Goal: Task Accomplishment & Management: Use online tool/utility

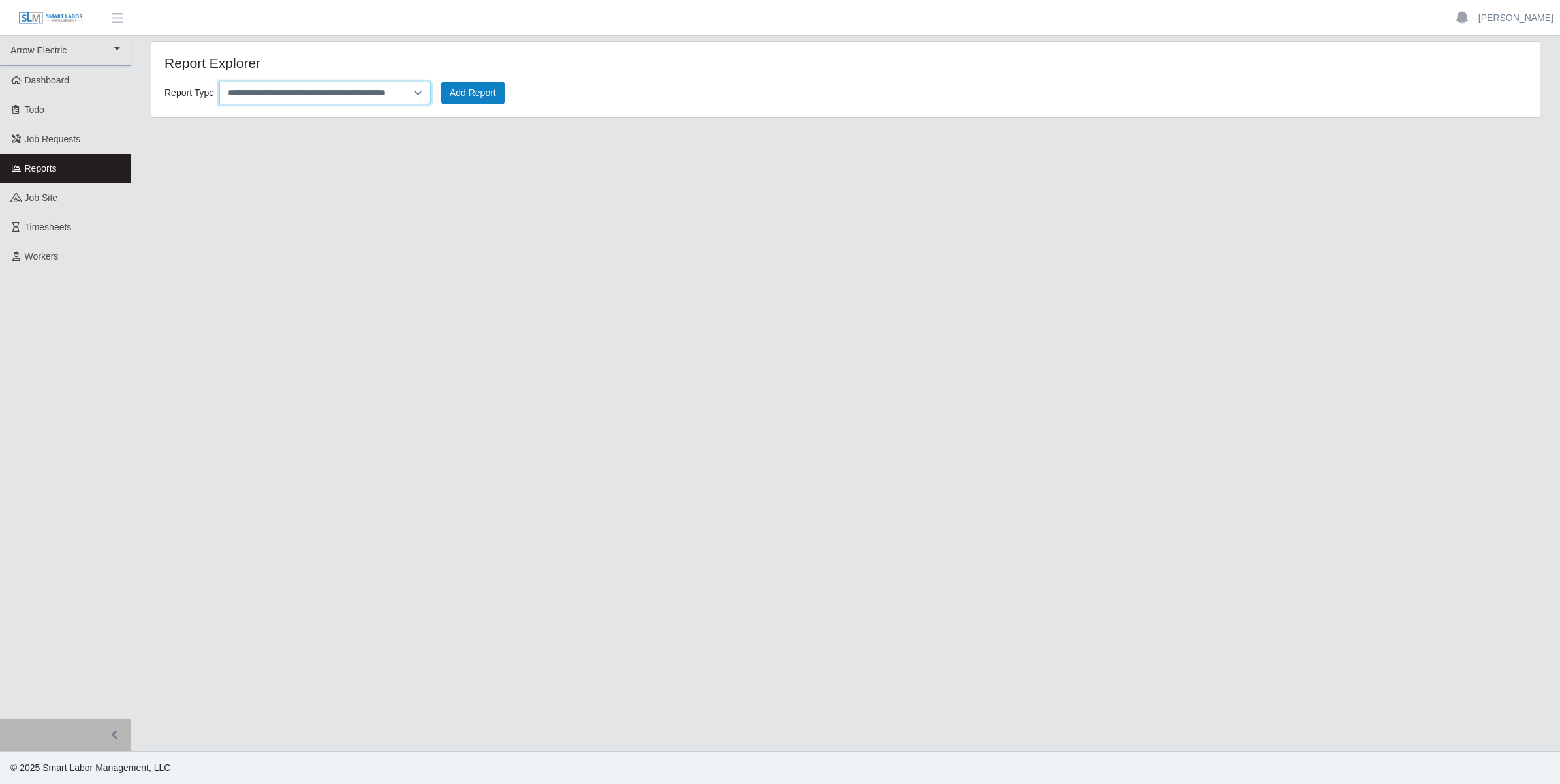
click at [360, 89] on select "**********" at bounding box center [325, 93] width 211 height 22
select select "**********"
click at [220, 82] on select "**********" at bounding box center [325, 93] width 211 height 22
click at [480, 91] on button "Add Report" at bounding box center [473, 93] width 63 height 22
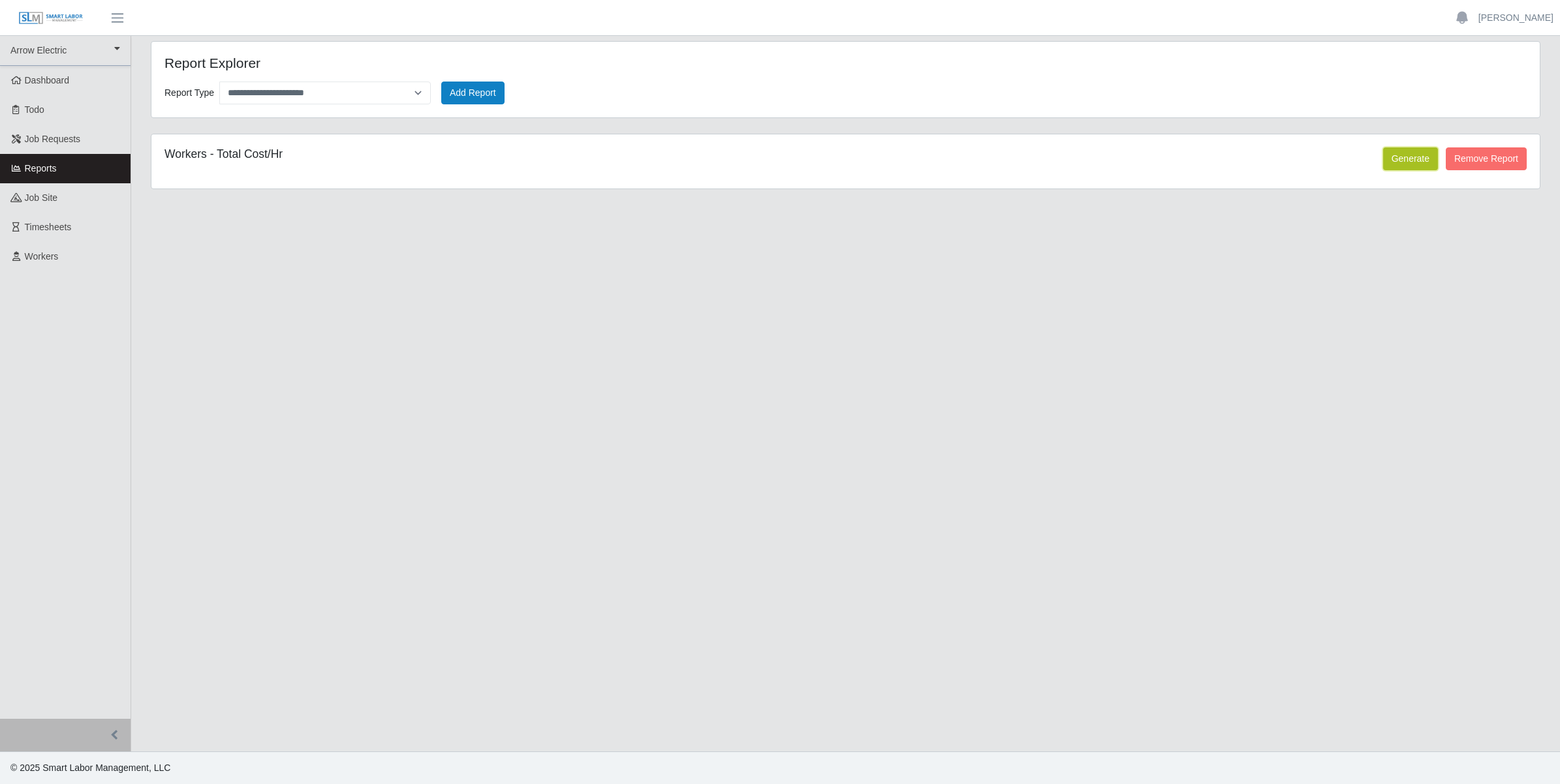
click at [1414, 155] on button "Generate" at bounding box center [1410, 159] width 55 height 22
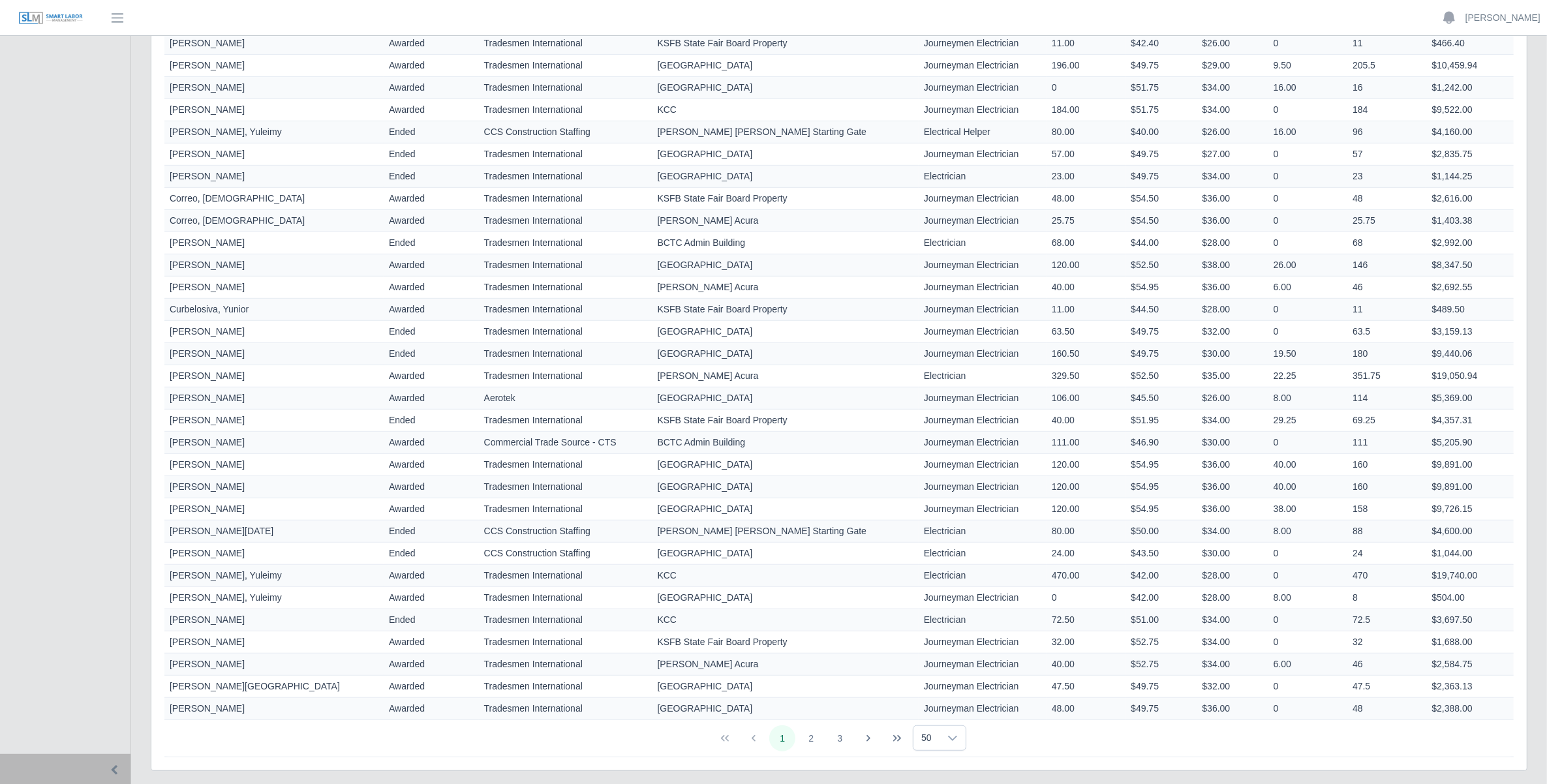
scroll to position [768, 0]
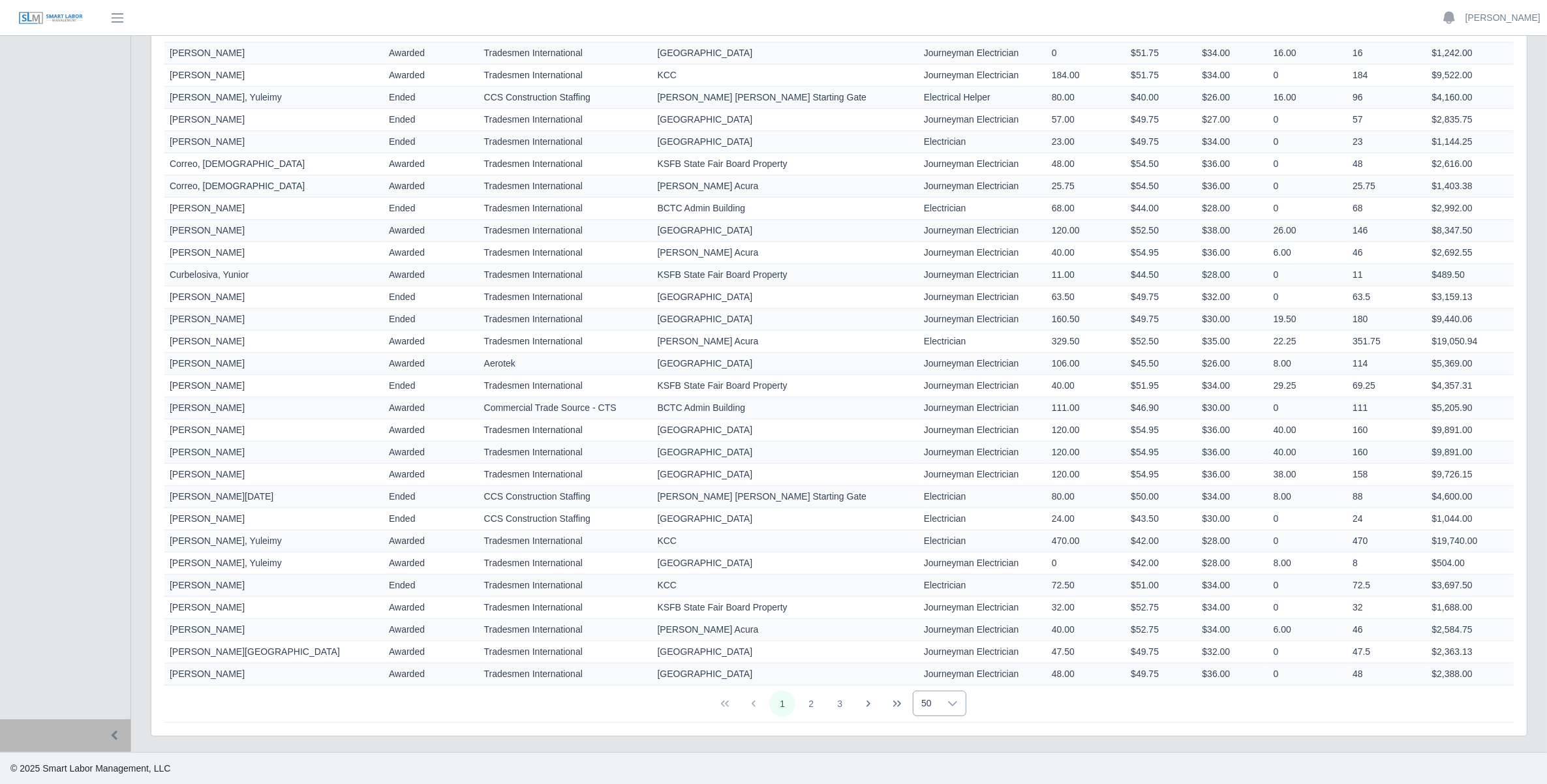
click at [943, 698] on div at bounding box center [952, 703] width 26 height 24
click at [940, 648] on body "**********" at bounding box center [773, 8] width 1547 height 1553
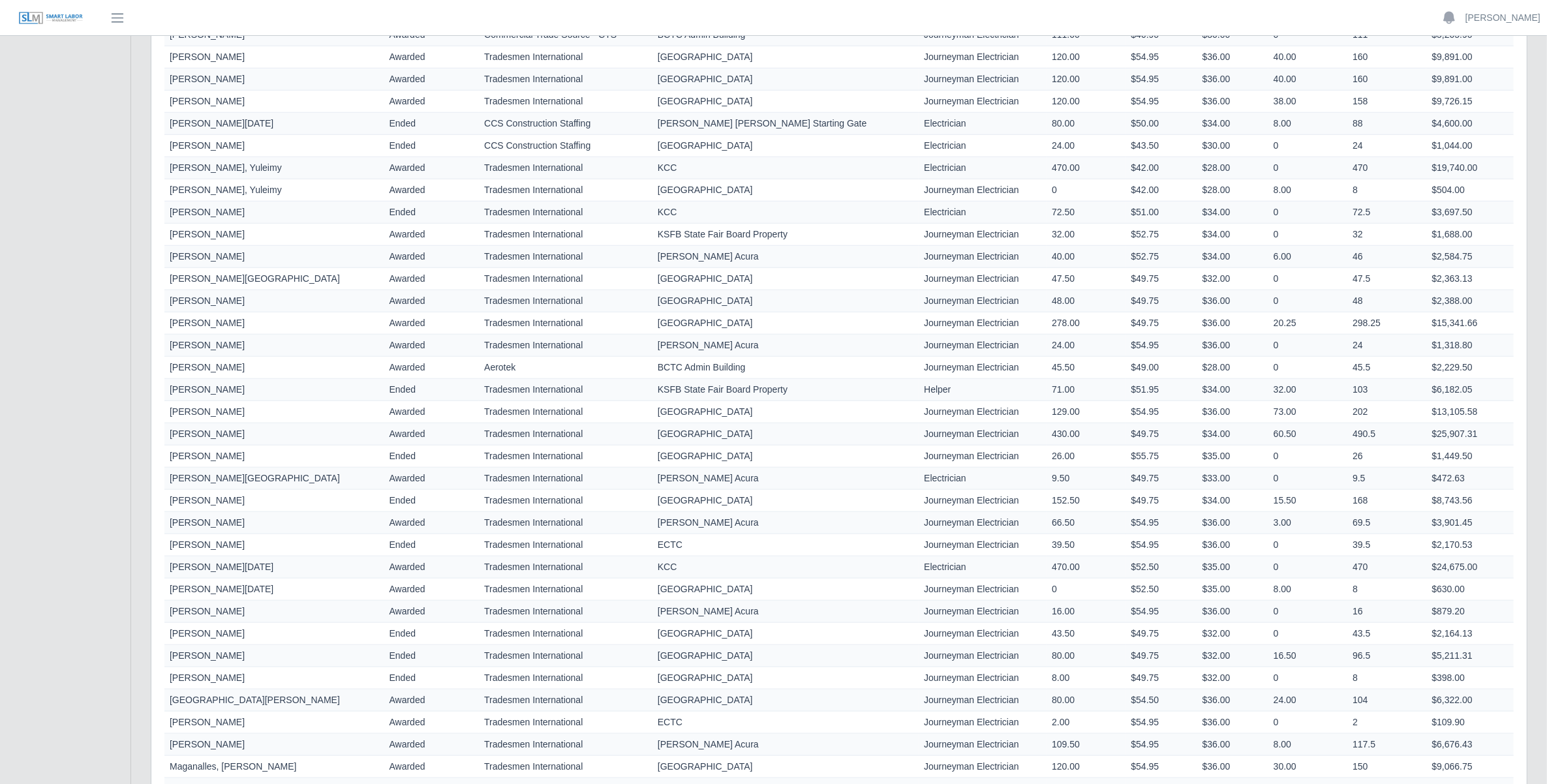
scroll to position [1119, 0]
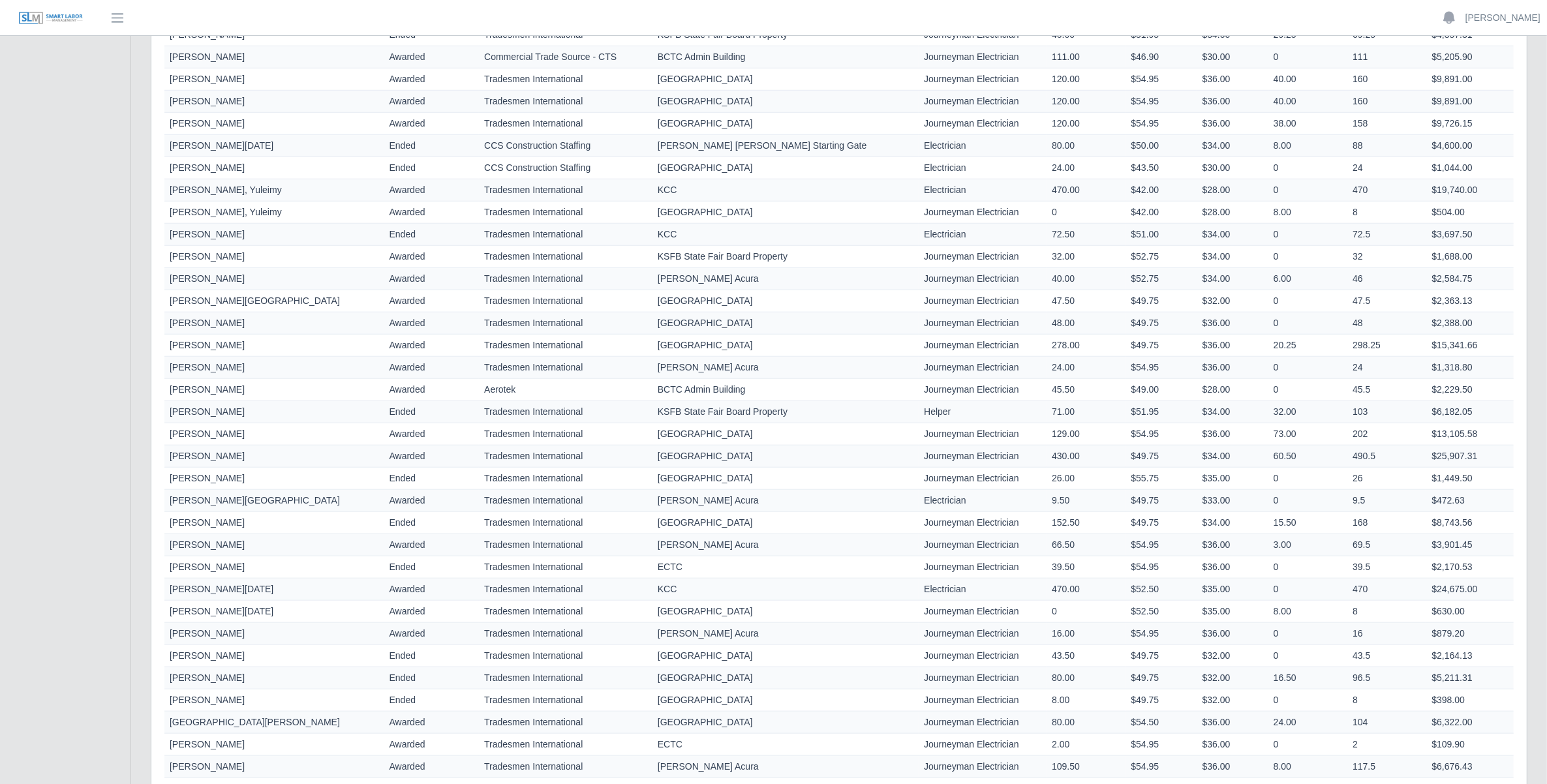
click at [1271, 460] on td "60.50" at bounding box center [1307, 457] width 79 height 22
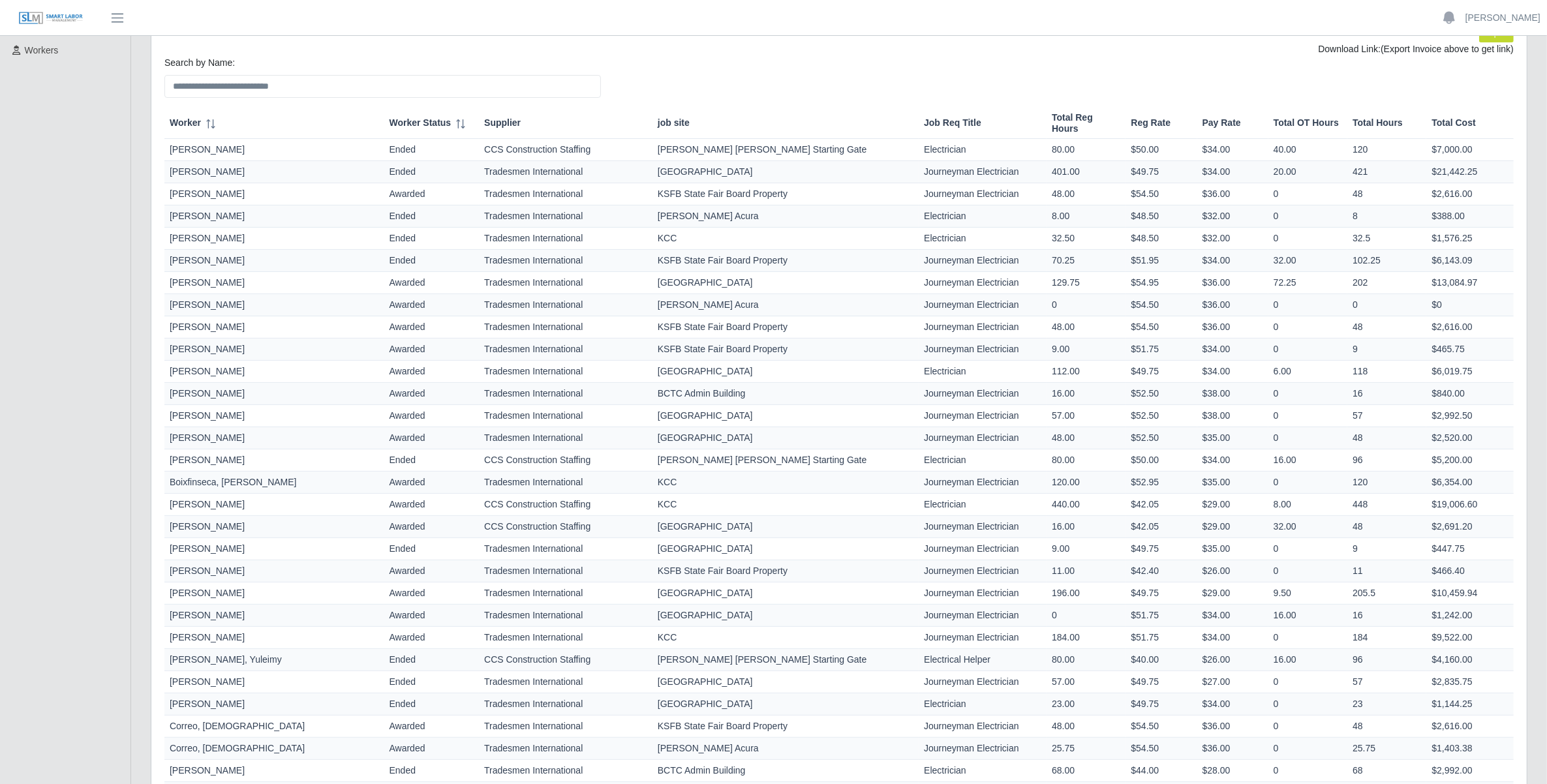
scroll to position [0, 0]
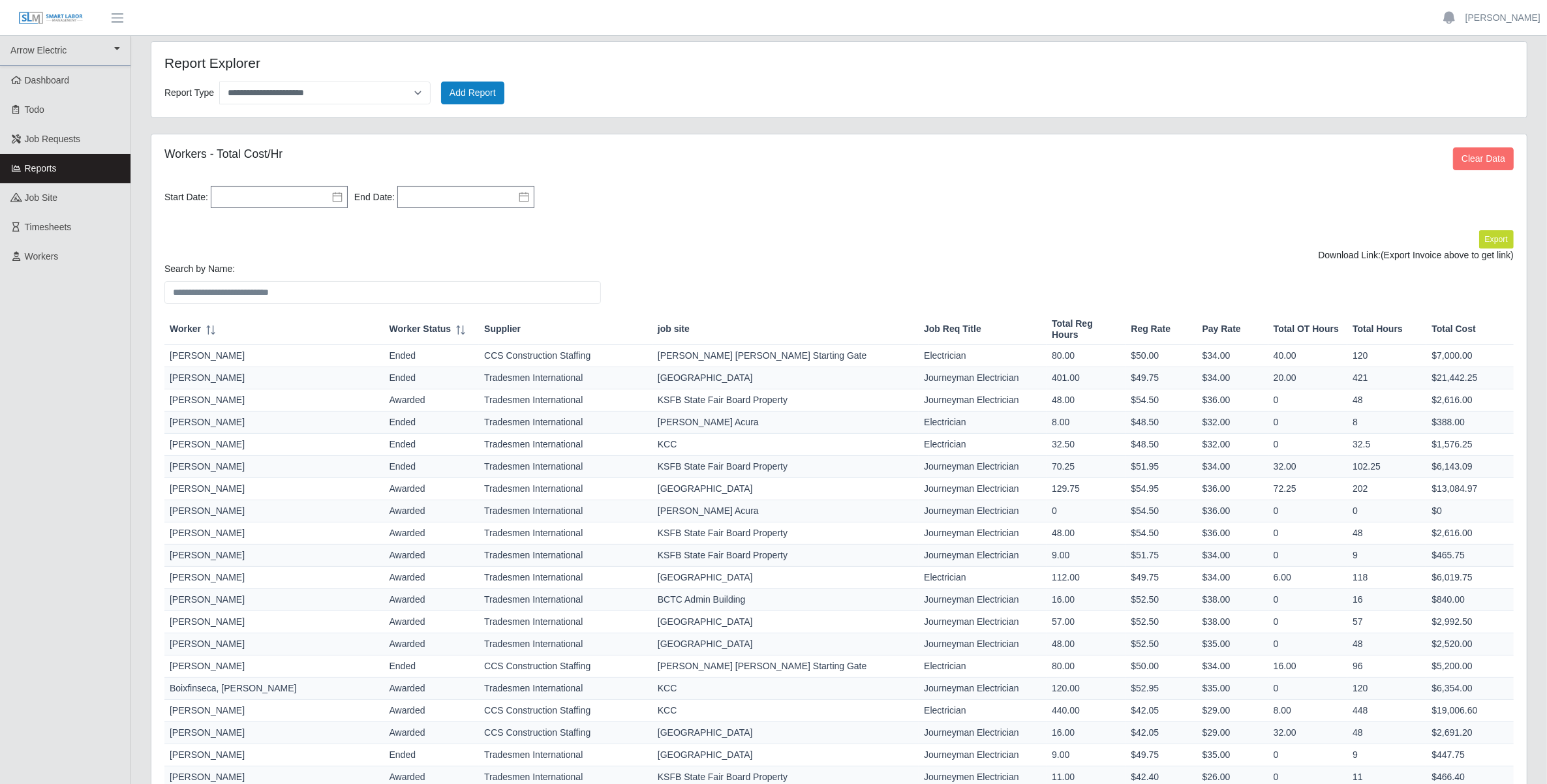
click at [335, 195] on icon at bounding box center [337, 197] width 10 height 10
click at [281, 225] on button "Sep" at bounding box center [278, 226] width 22 height 22
click at [242, 249] on div "Jan" at bounding box center [242, 255] width 49 height 13
click at [303, 222] on button "2025" at bounding box center [300, 226] width 25 height 22
click at [327, 306] on div "2025" at bounding box center [327, 309] width 73 height 13
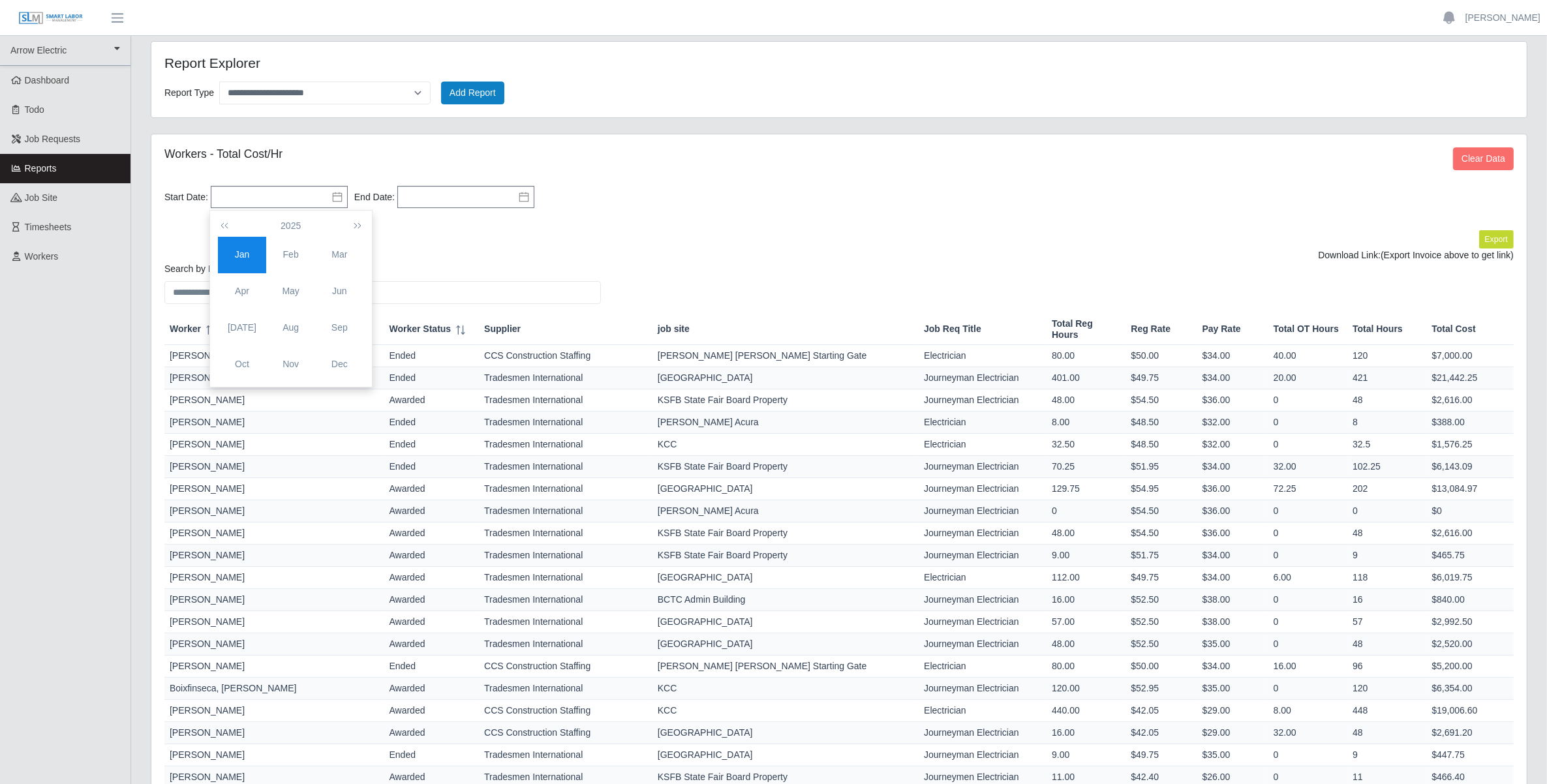
click at [242, 252] on div "Jan" at bounding box center [242, 255] width 49 height 13
click at [294, 265] on div "1" at bounding box center [291, 268] width 21 height 12
click at [520, 197] on icon at bounding box center [524, 197] width 9 height 10
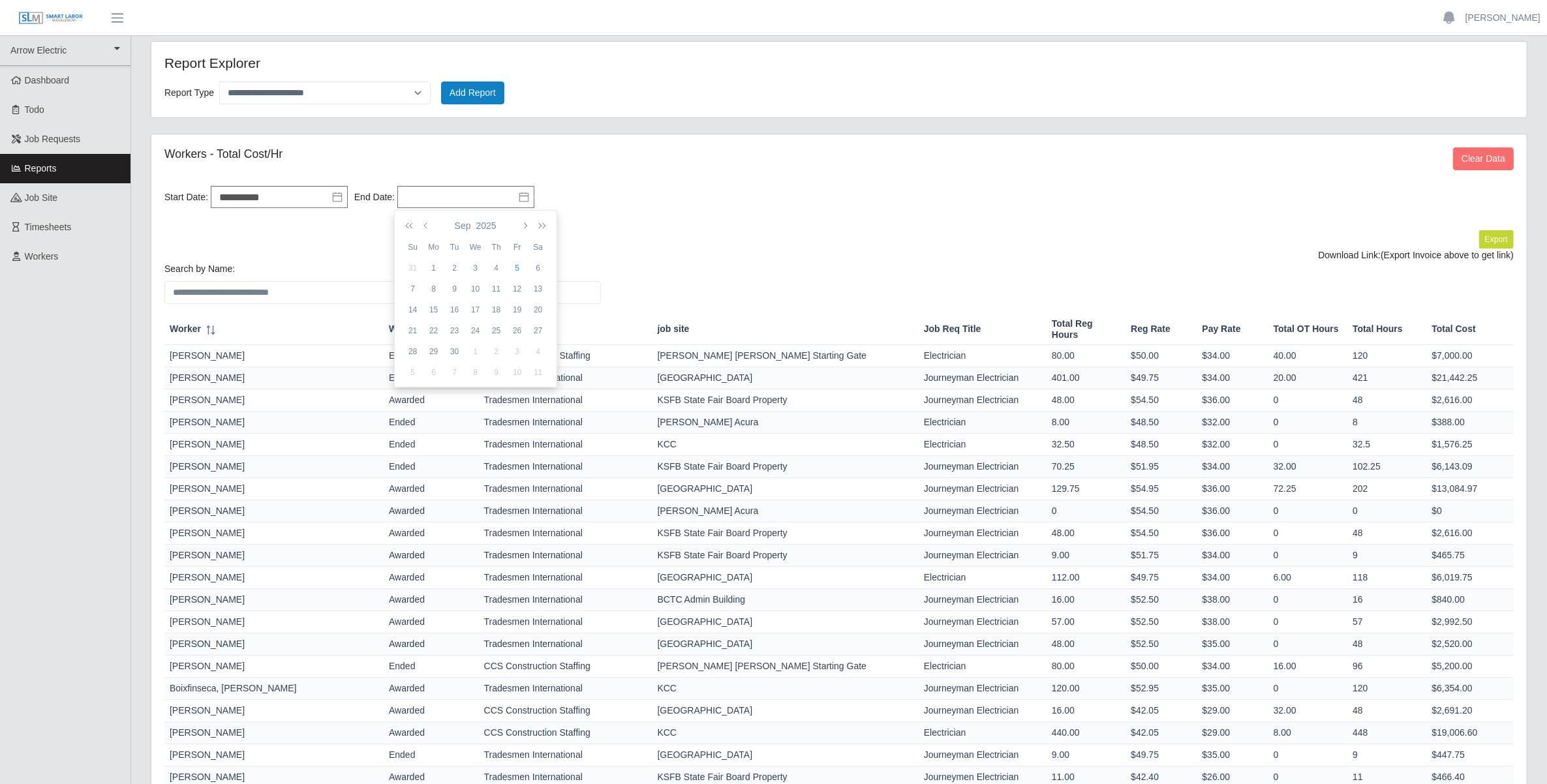
click at [519, 269] on div "5" at bounding box center [518, 268] width 21 height 12
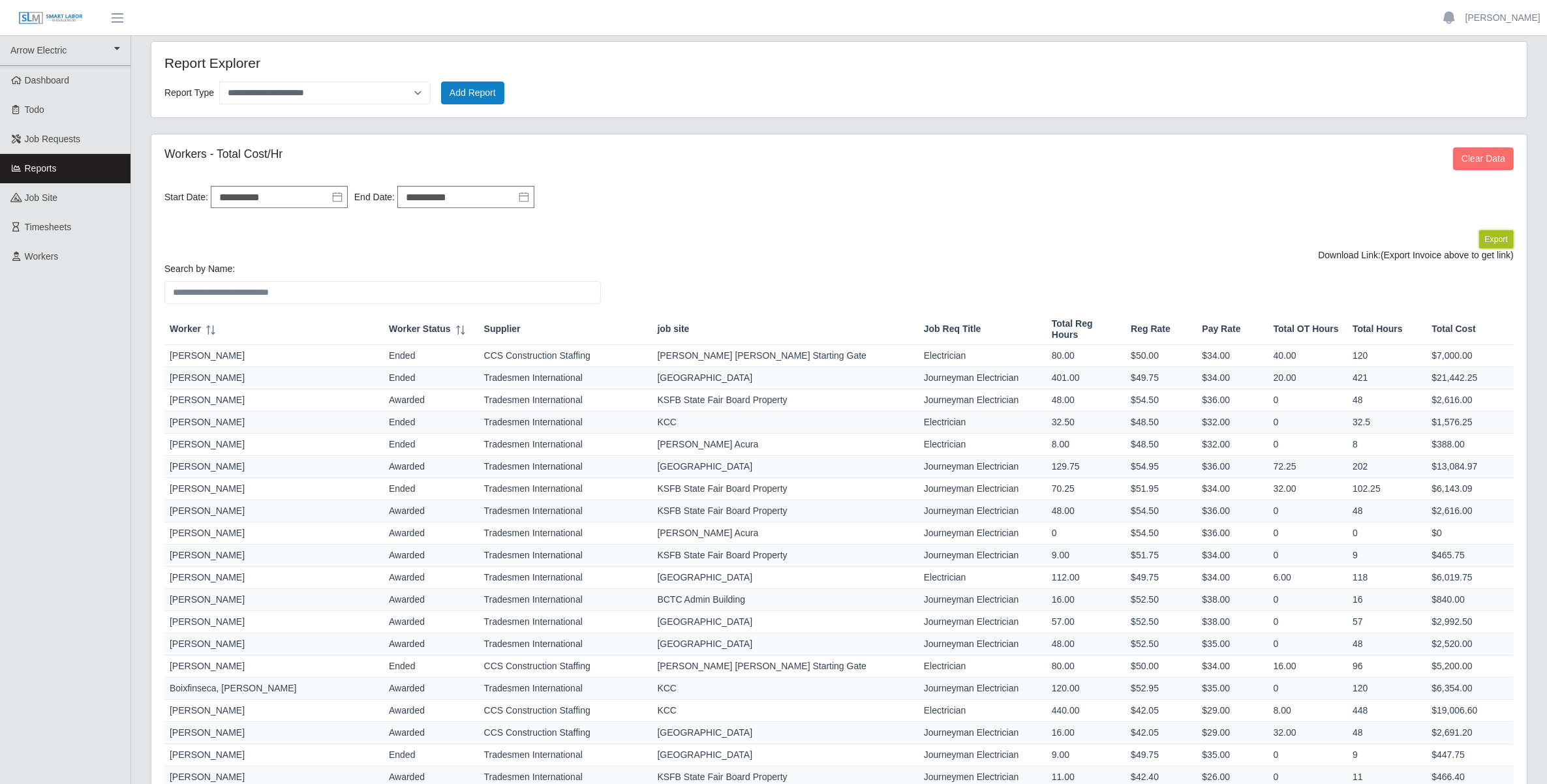
click at [1499, 249] on button "Export" at bounding box center [1496, 239] width 34 height 18
click at [1417, 258] on link "[URL][DOMAIN_NAME]" at bounding box center [1465, 255] width 97 height 10
